Goal: Information Seeking & Learning: Learn about a topic

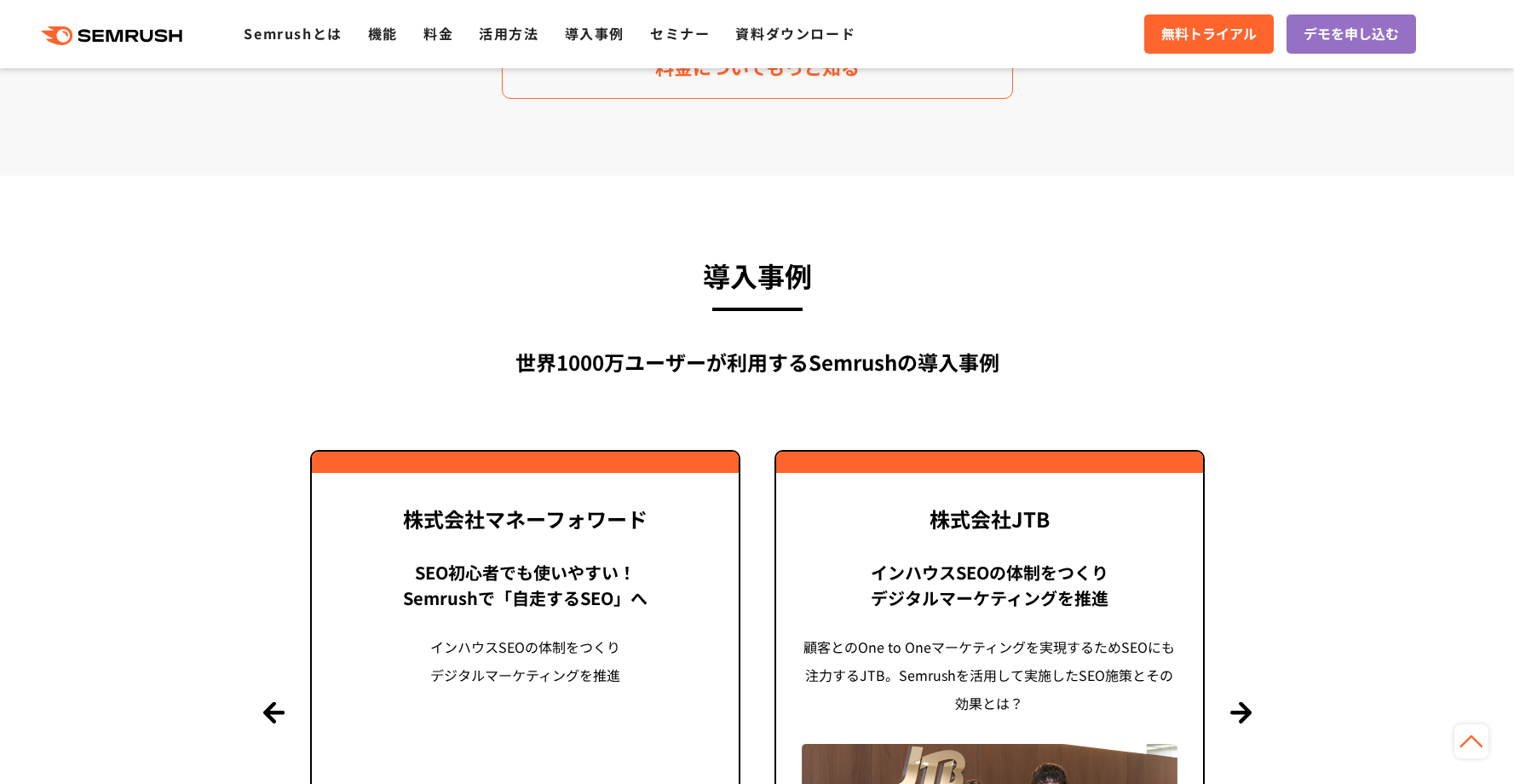
scroll to position [3587, 0]
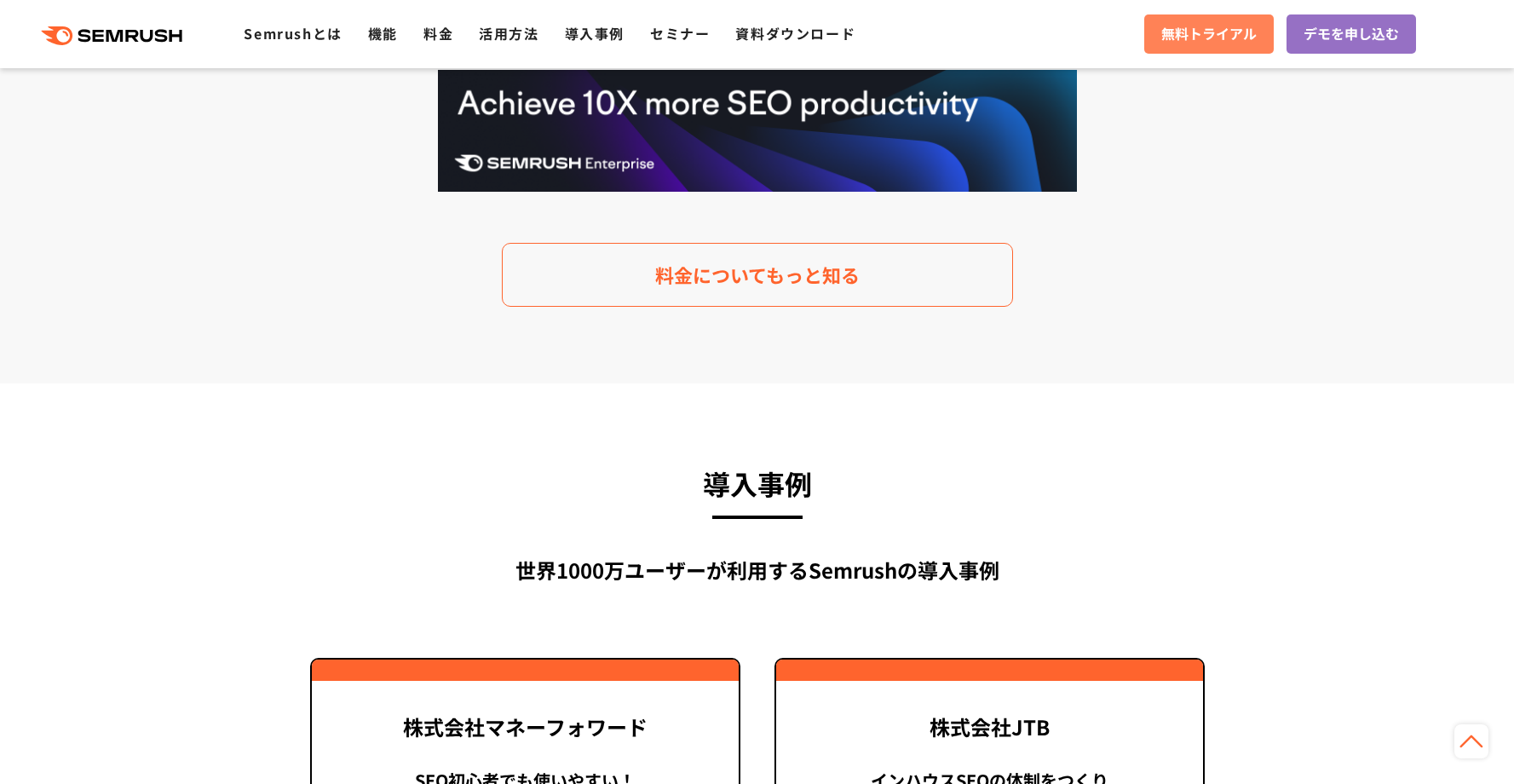
click at [1212, 32] on span "無料トライアル" at bounding box center [1210, 34] width 96 height 22
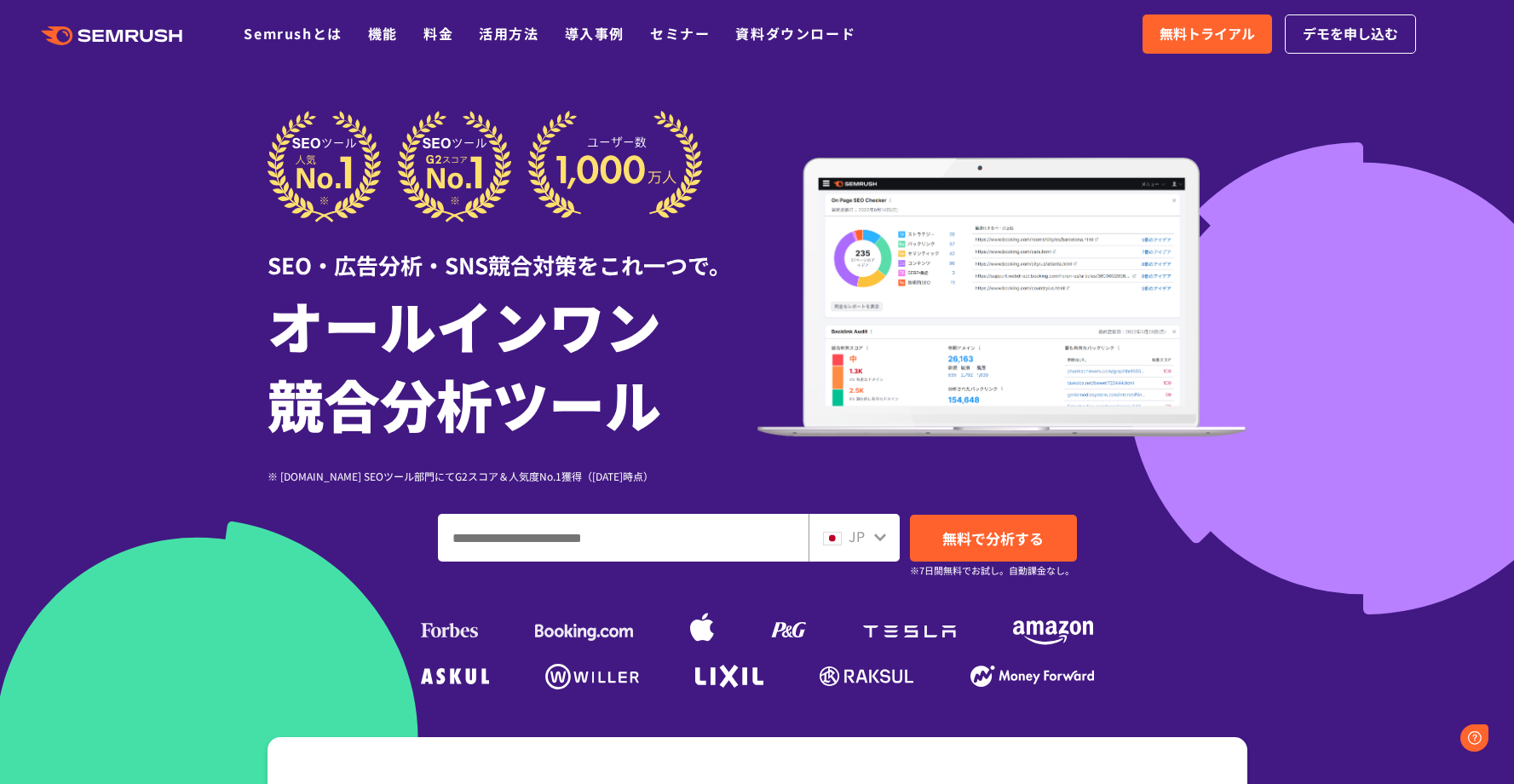
scroll to position [0, 0]
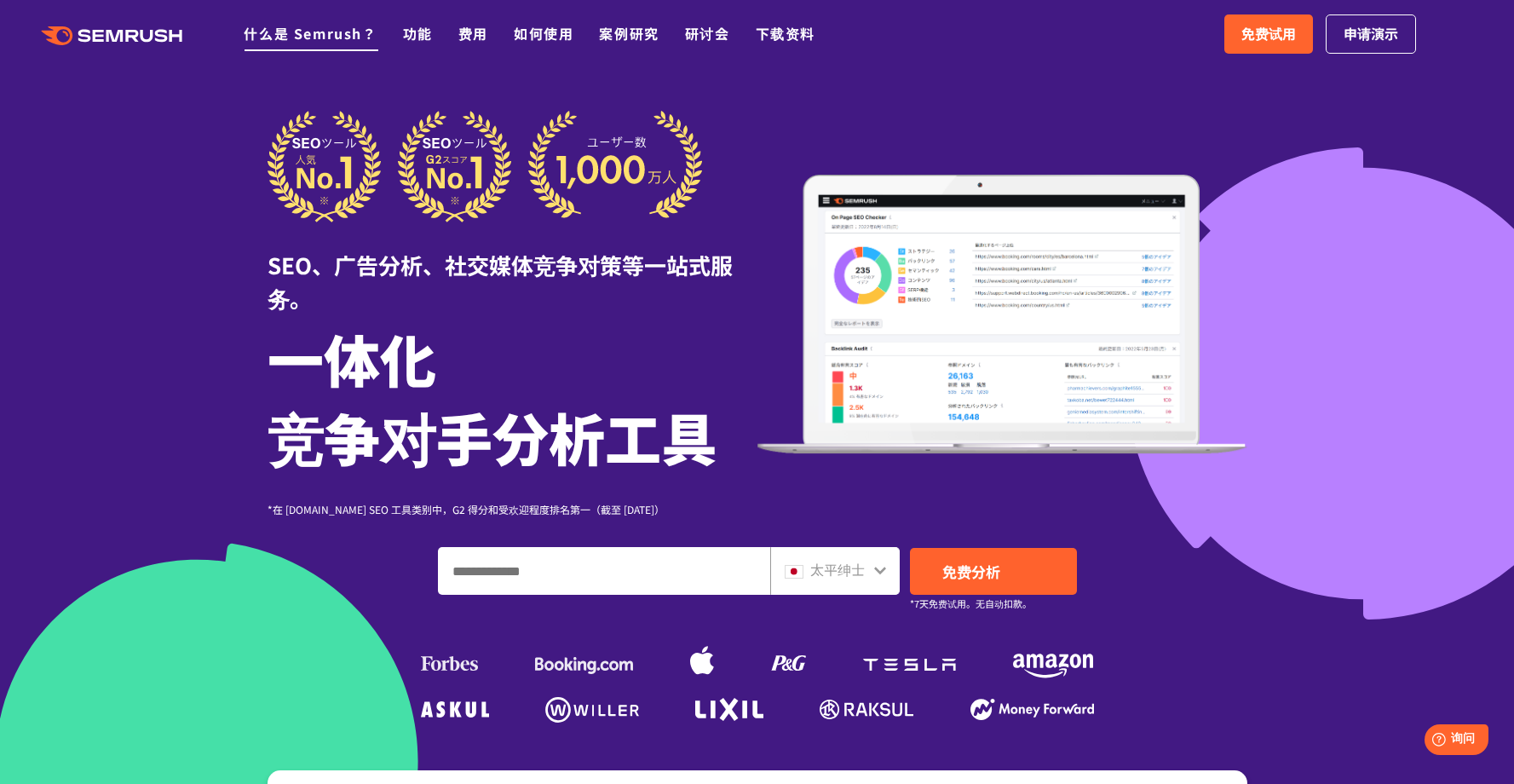
click at [302, 26] on font "什么是 Semrush？" at bounding box center [310, 33] width 133 height 20
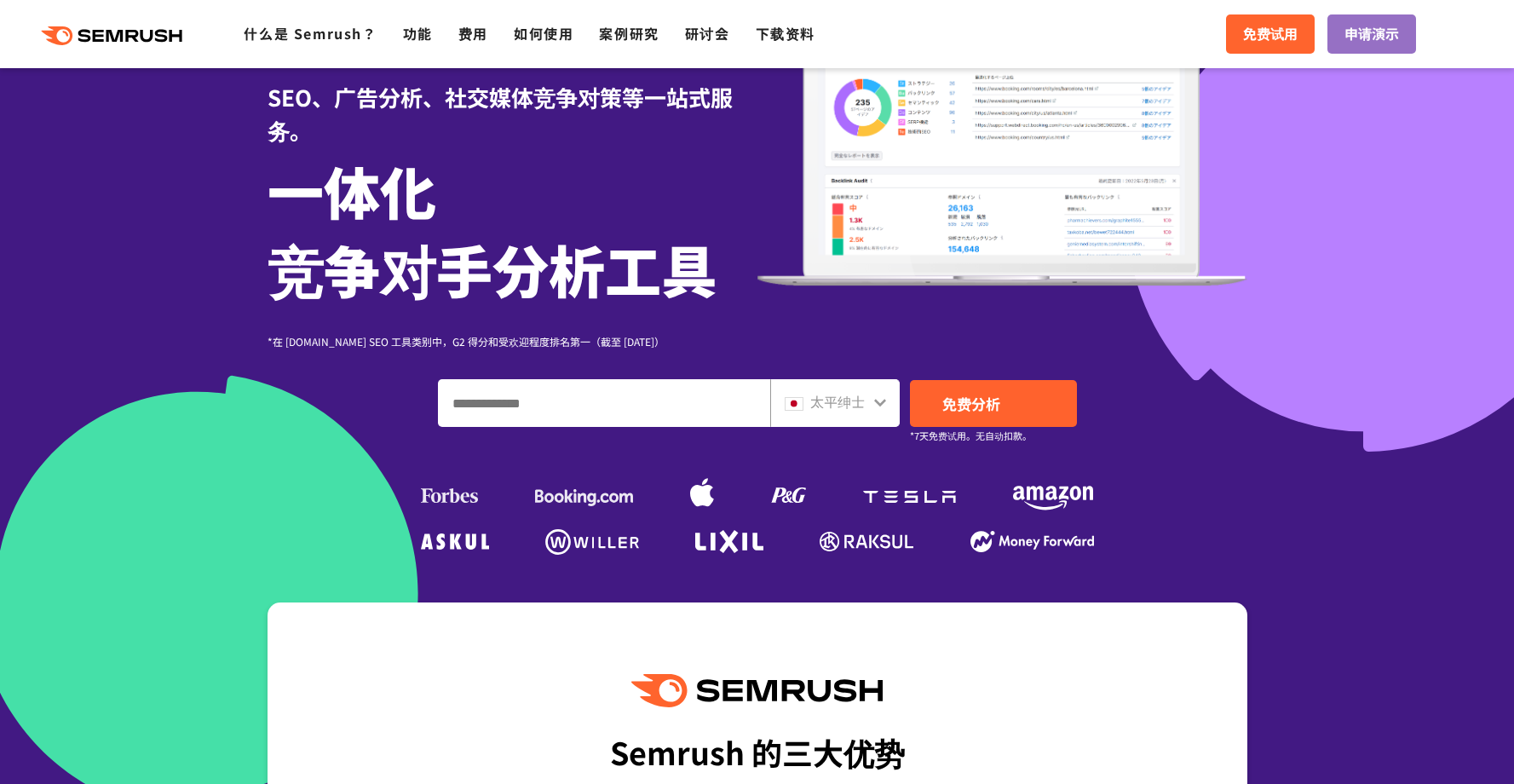
scroll to position [171, 0]
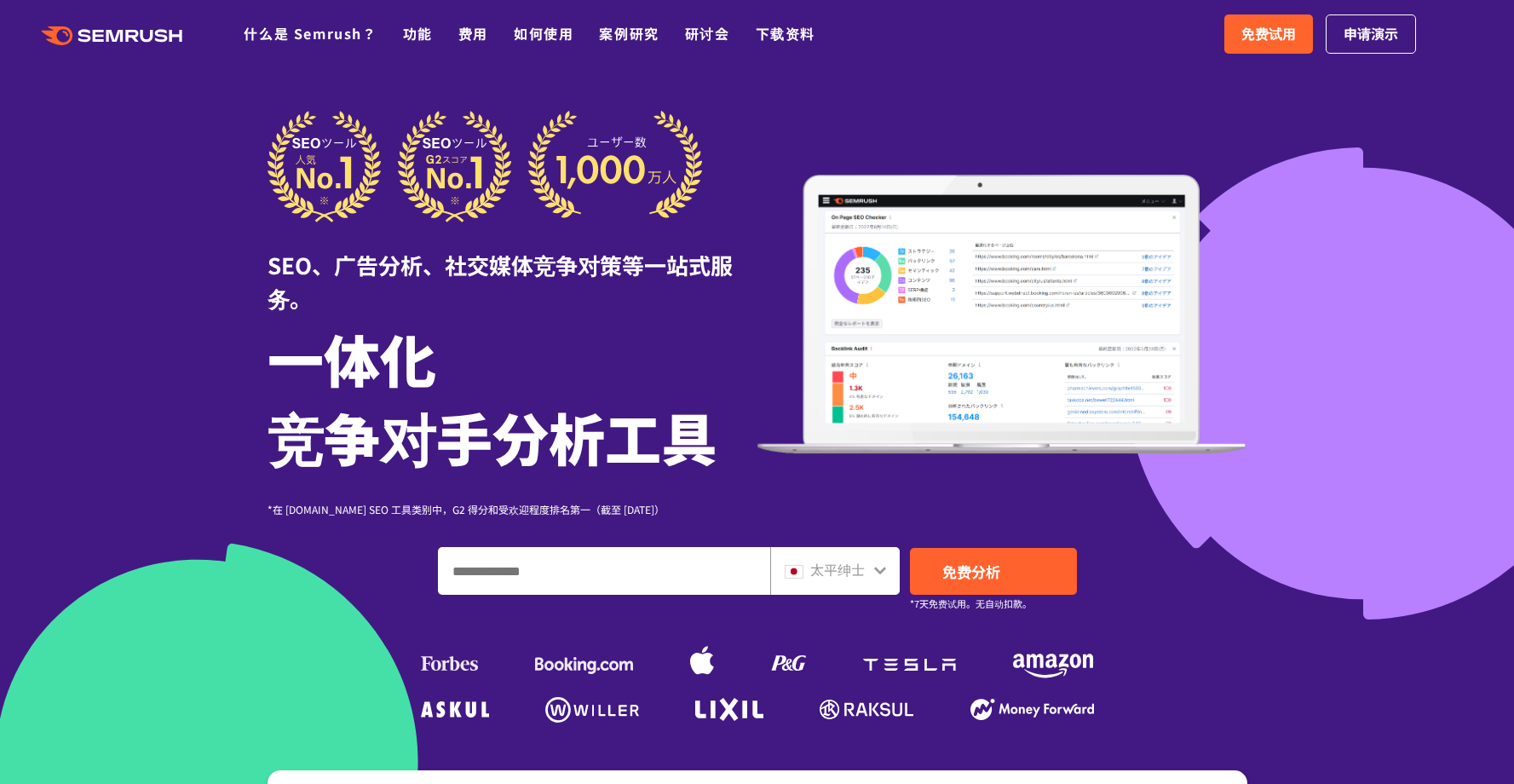
click at [1317, 223] on div at bounding box center [757, 491] width 1514 height 984
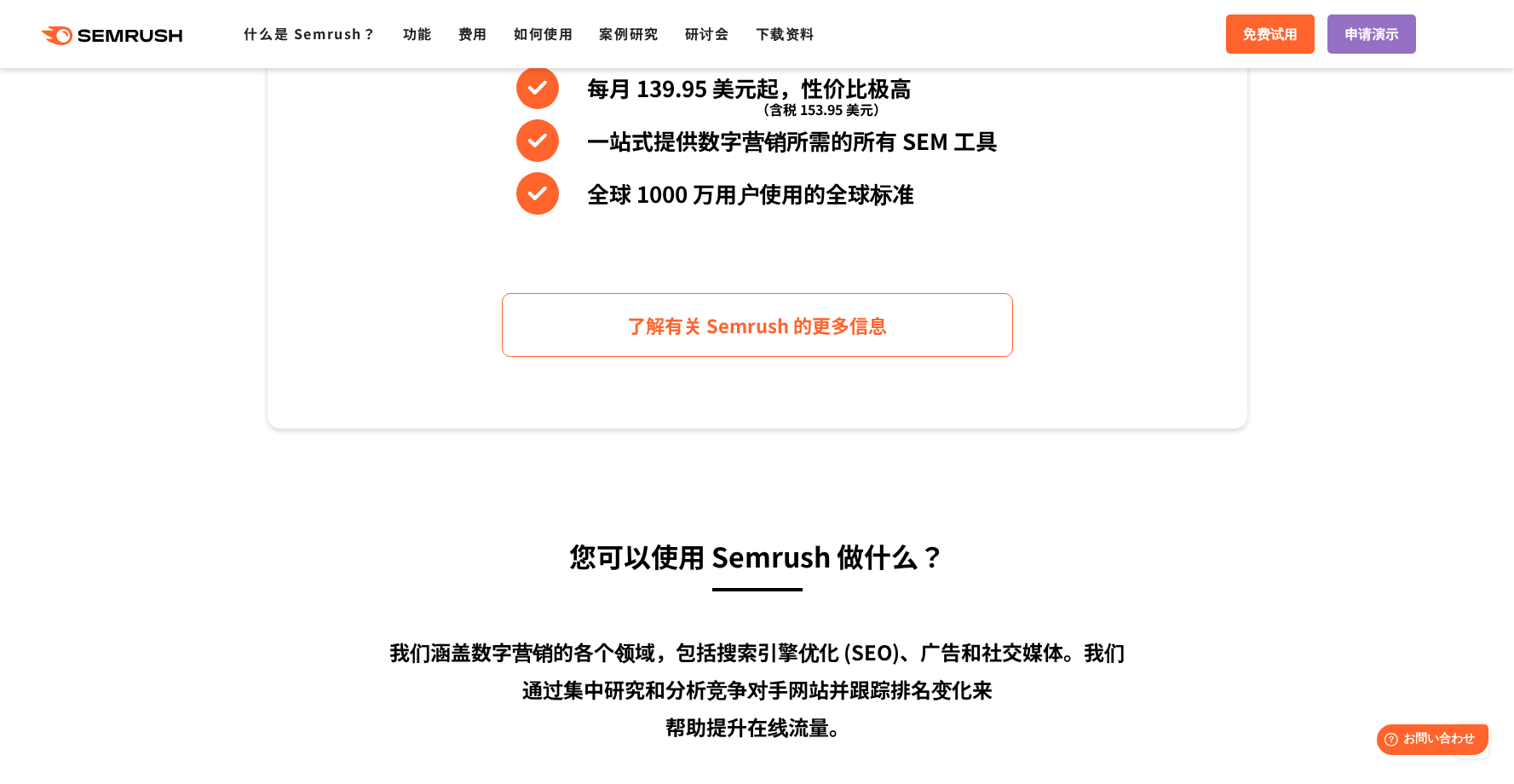
scroll to position [49, 0]
